Goal: Information Seeking & Learning: Find specific fact

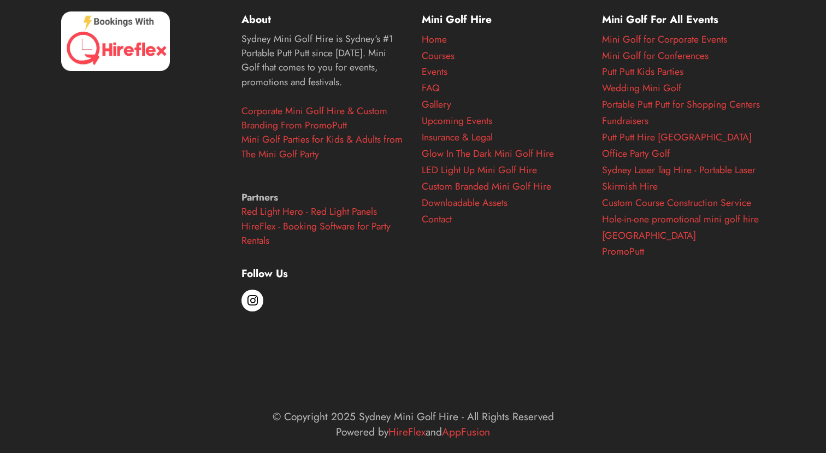
scroll to position [4459, 0]
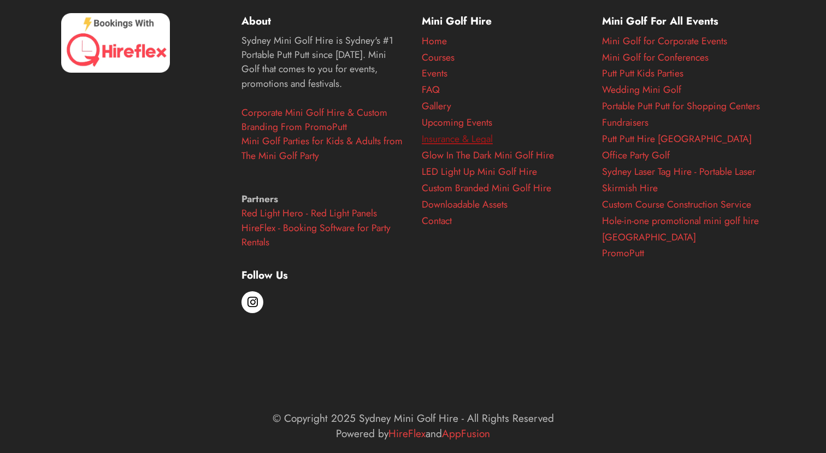
click at [468, 146] on link "Insurance & Legal" at bounding box center [457, 139] width 71 height 14
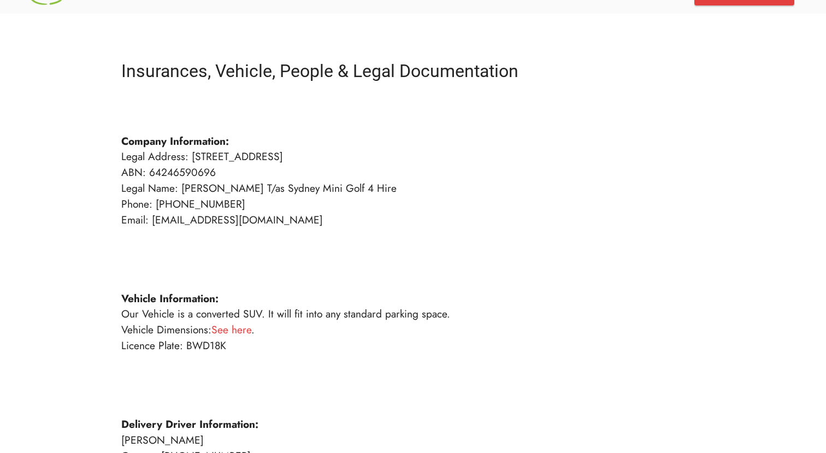
scroll to position [32, 0]
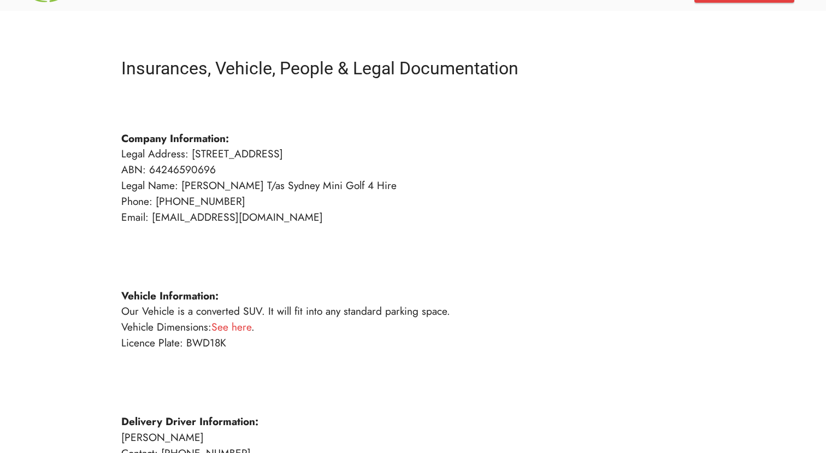
drag, startPoint x: 119, startPoint y: 187, endPoint x: 314, endPoint y: 214, distance: 197.0
click at [314, 214] on div "Insurances, Vehicle, People & Legal Documentation Company Information: Legal Ad…" at bounding box center [413, 364] width 601 height 619
click at [314, 214] on p "Company Information: Legal Address: 1409/10 Burroway Drive Wentworth Point NSW …" at bounding box center [413, 382] width 584 height 567
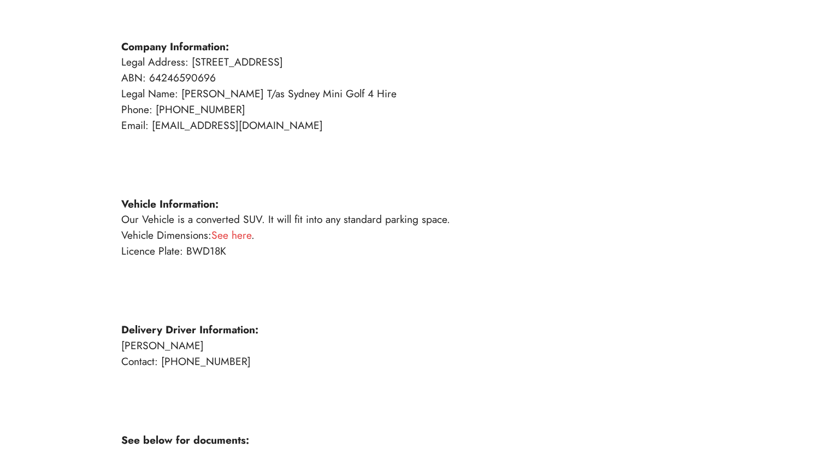
scroll to position [124, 0]
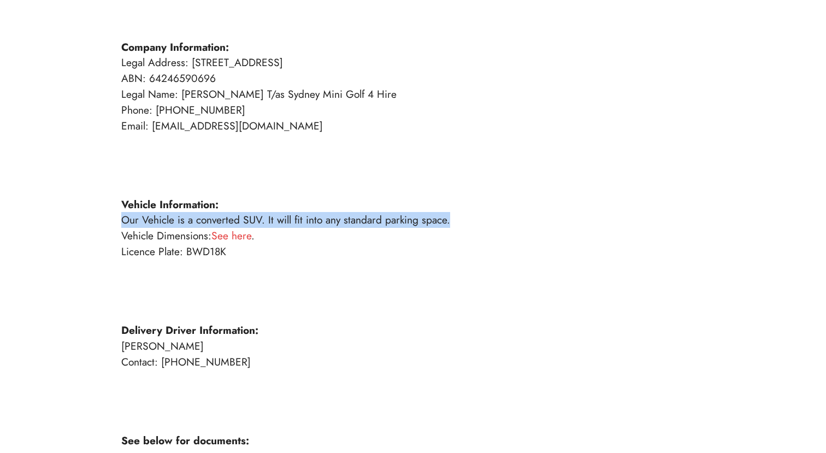
drag, startPoint x: 111, startPoint y: 221, endPoint x: 492, endPoint y: 220, distance: 380.9
click at [492, 220] on div "Insurances, Vehicle, People & Legal Documentation Company Information: Legal Ad…" at bounding box center [412, 273] width 721 height 619
click at [492, 220] on p "Company Information: Legal Address: 1409/10 Burroway Drive Wentworth Point NSW …" at bounding box center [413, 291] width 584 height 567
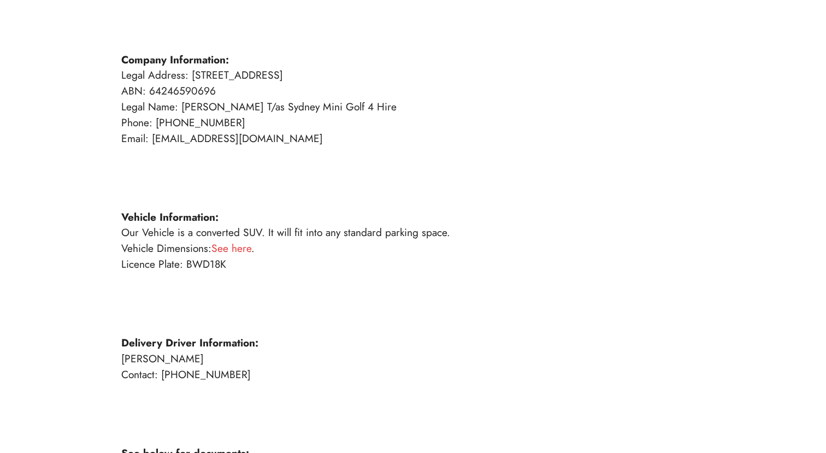
scroll to position [107, 0]
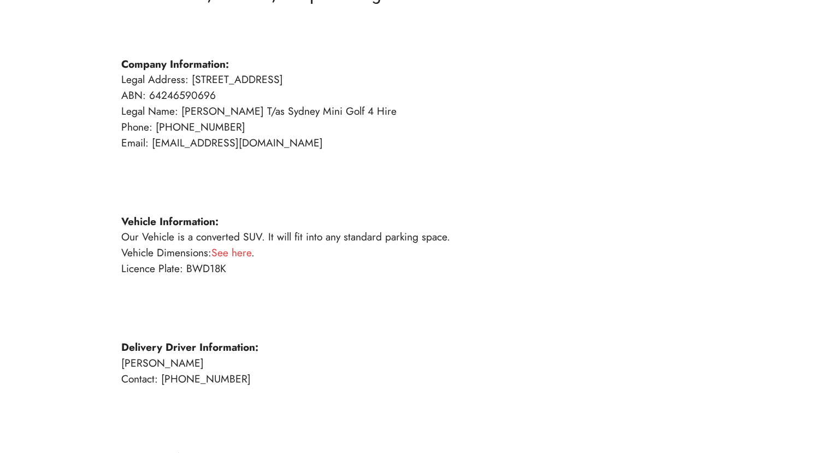
click at [63, 154] on div "Insurances, Vehicle, People & Legal Documentation Company Information: Legal Ad…" at bounding box center [412, 290] width 721 height 619
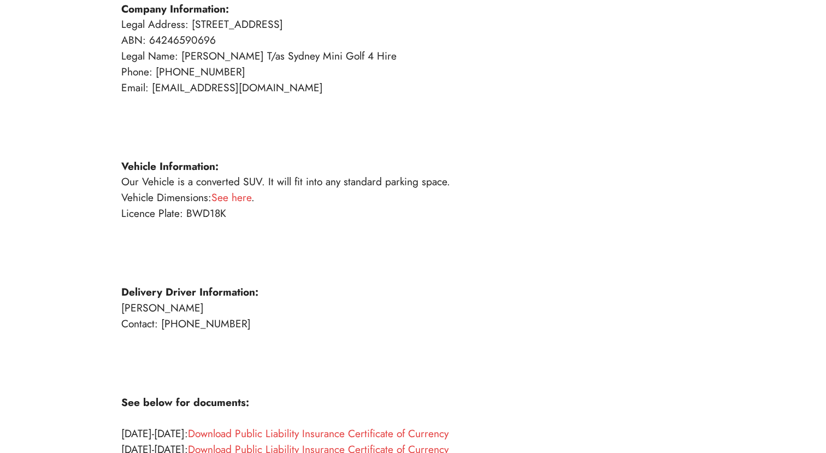
scroll to position [165, 0]
